Goal: Complete application form

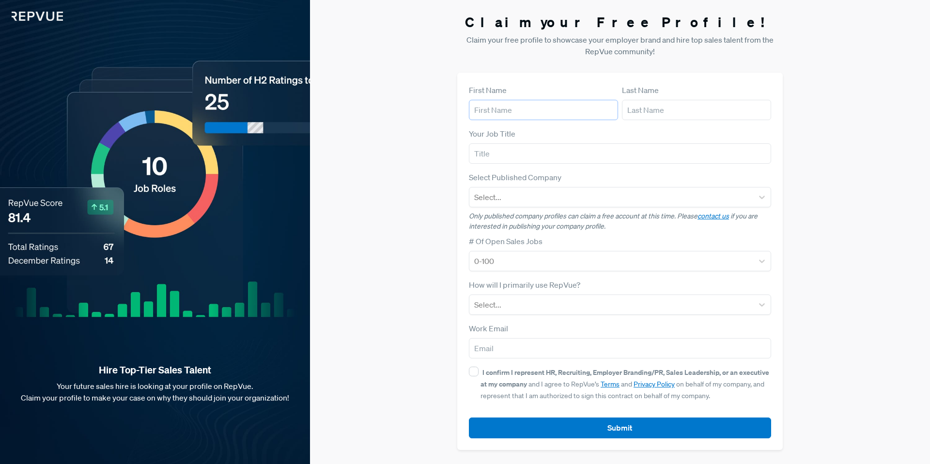
click at [542, 102] on input "text" at bounding box center [543, 110] width 149 height 20
type input "Rajat"
type input "[PERSON_NAME]"
type input "Cofounder"
click at [507, 199] on div at bounding box center [611, 197] width 274 height 14
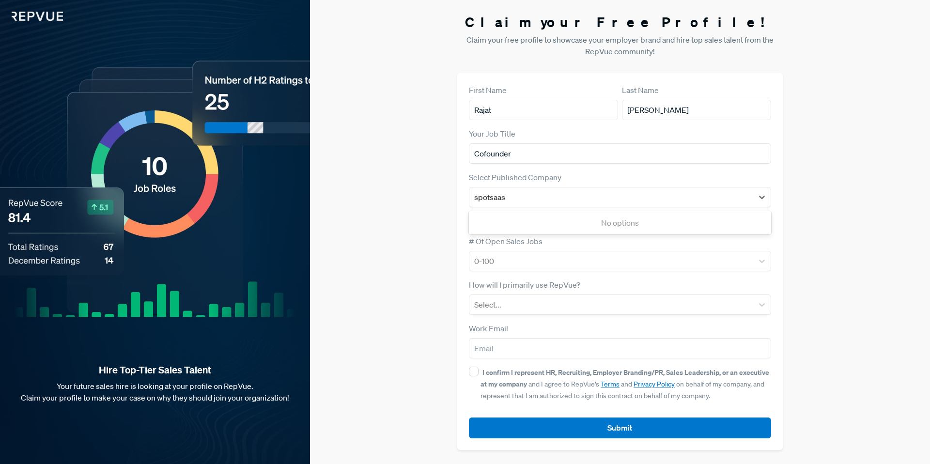
type input "spotsaas"
click at [562, 173] on div "Select Published Company Select..." at bounding box center [620, 190] width 302 height 36
click at [703, 218] on link "contact us" at bounding box center [713, 216] width 31 height 9
click at [527, 266] on div at bounding box center [611, 261] width 274 height 14
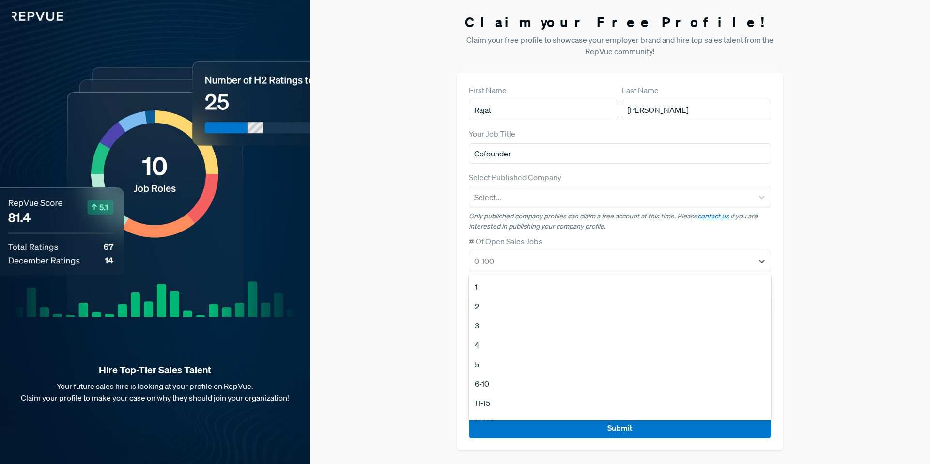
click at [589, 226] on p "Only published company profiles can claim a free account at this time. Please c…" at bounding box center [620, 221] width 302 height 20
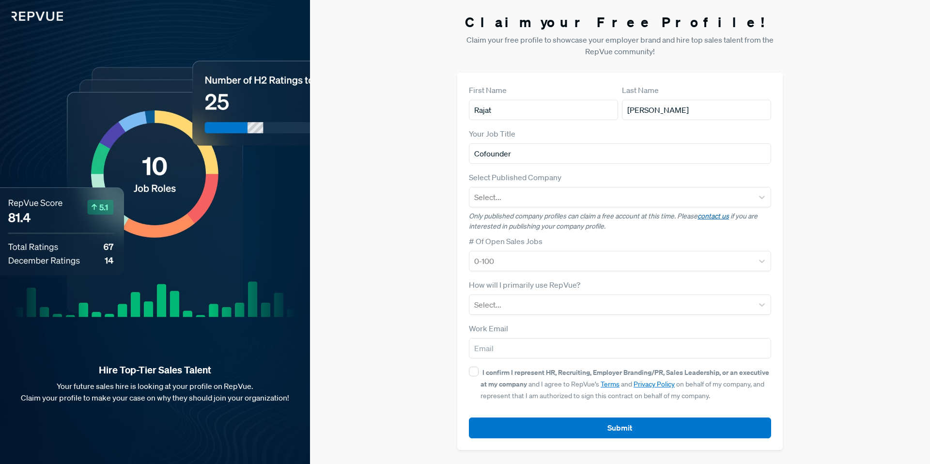
click at [706, 218] on link "contact us" at bounding box center [713, 216] width 31 height 9
